Goal: Information Seeking & Learning: Learn about a topic

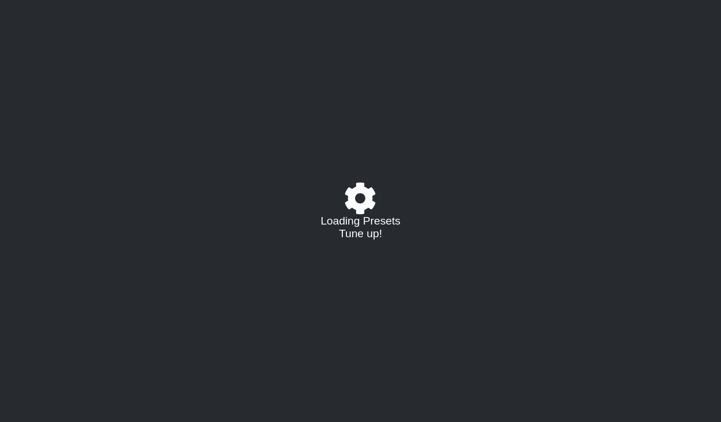
select select "/021725779736"
select select "C"
select select "G"
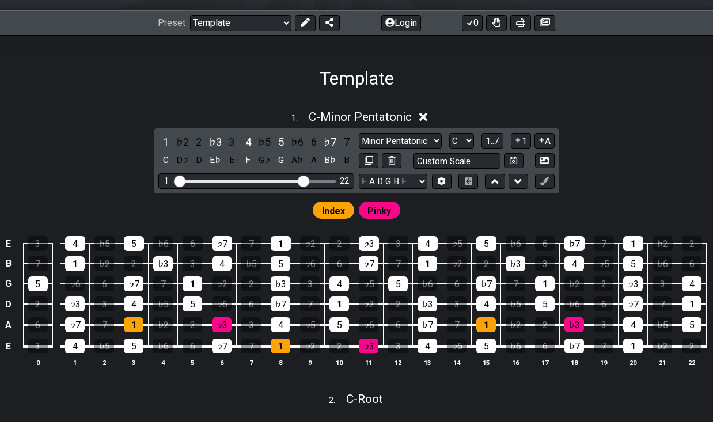
scroll to position [173, 0]
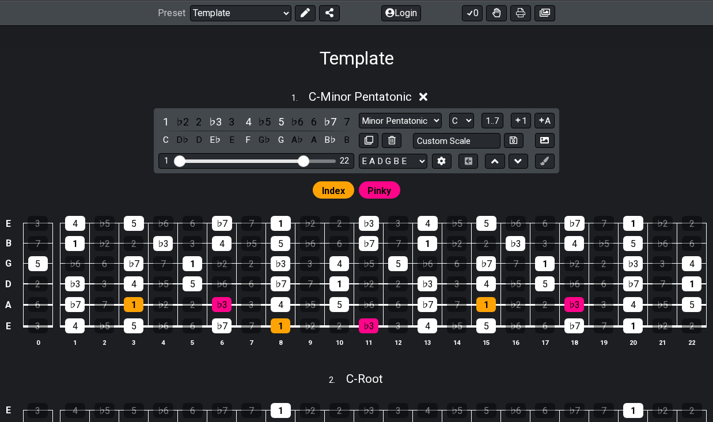
click at [426, 96] on icon at bounding box center [423, 97] width 9 height 9
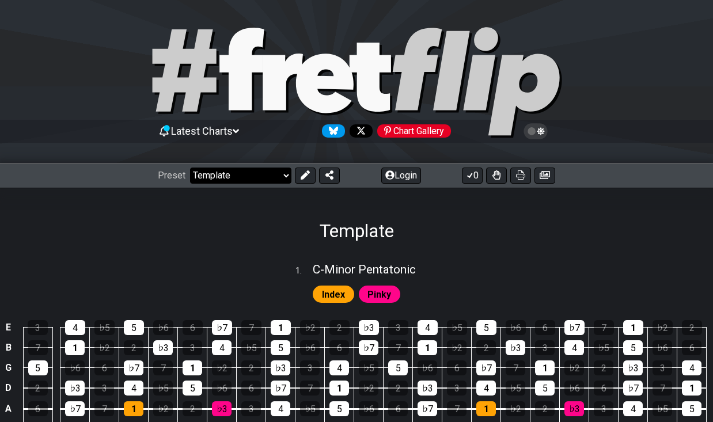
click at [287, 178] on select "Welcome to #fretflip! Template Custom Preset Minor Pentatonic Major Pentatonic …" at bounding box center [240, 176] width 101 height 16
click at [190, 168] on select "Welcome to #fretflip! Template Custom Preset Minor Pentatonic Major Pentatonic …" at bounding box center [240, 176] width 101 height 16
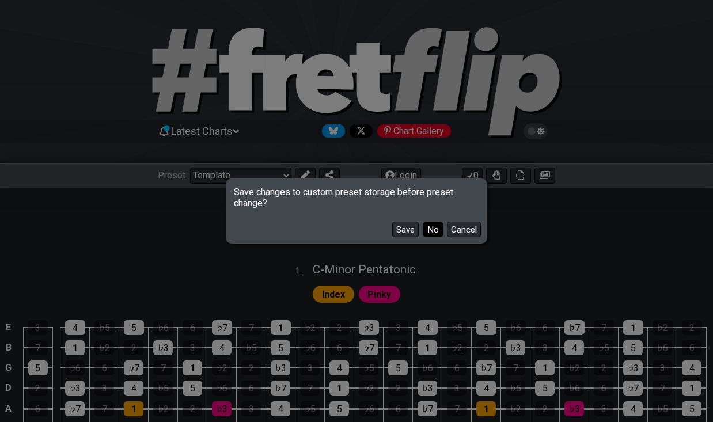
click at [437, 232] on button "No" at bounding box center [433, 230] width 20 height 16
select select "/major-pentatonic"
